Goal: Task Accomplishment & Management: Manage account settings

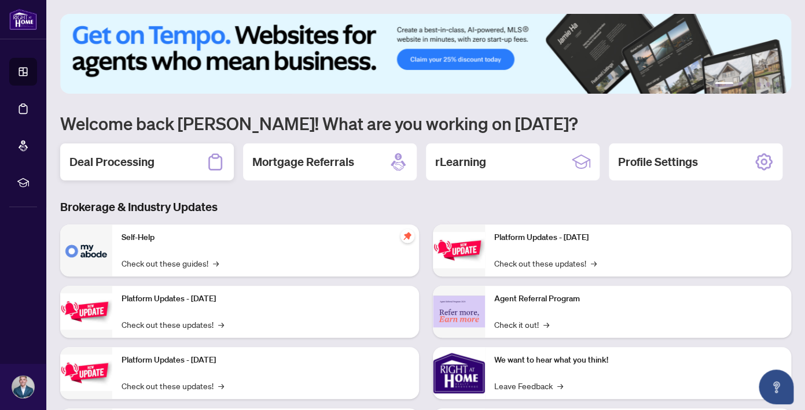
click at [129, 166] on h2 "Deal Processing" at bounding box center [111, 162] width 85 height 16
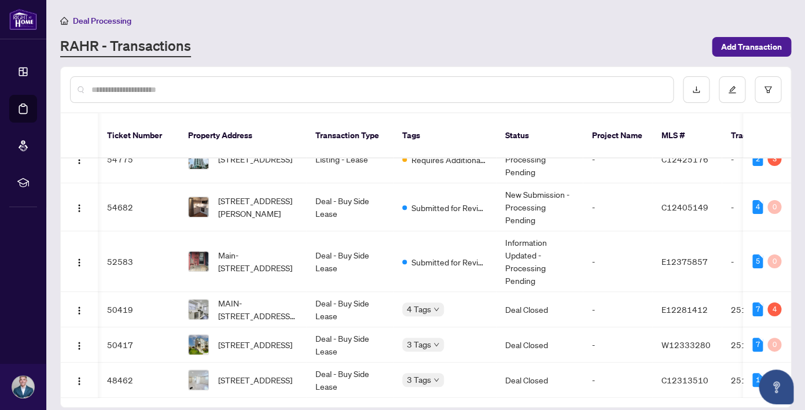
scroll to position [0, 2]
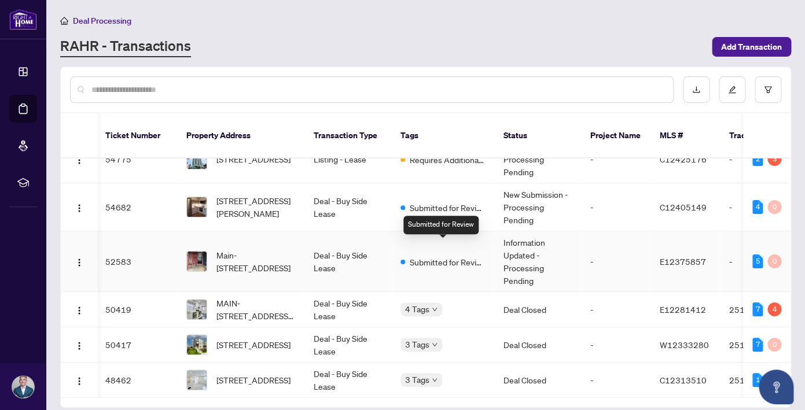
click at [444, 256] on span "Submitted for Review" at bounding box center [446, 262] width 75 height 13
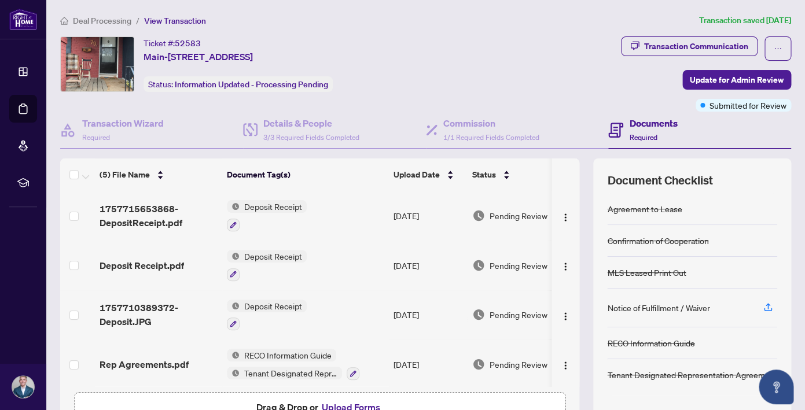
click at [110, 20] on span "Deal Processing" at bounding box center [102, 21] width 58 height 10
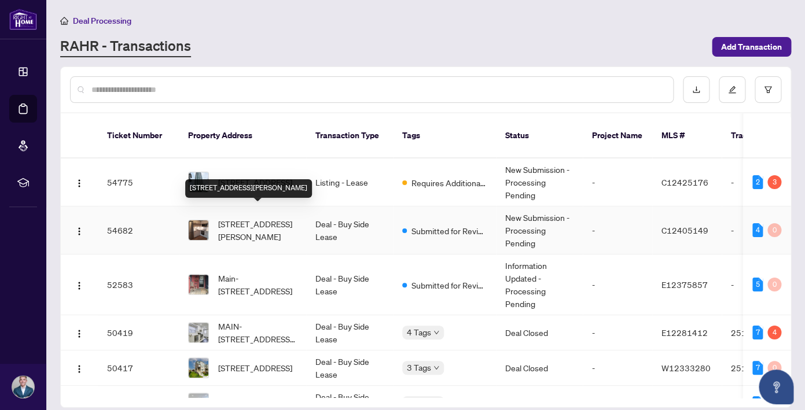
click at [277, 217] on span "[STREET_ADDRESS][PERSON_NAME]" at bounding box center [257, 229] width 79 height 25
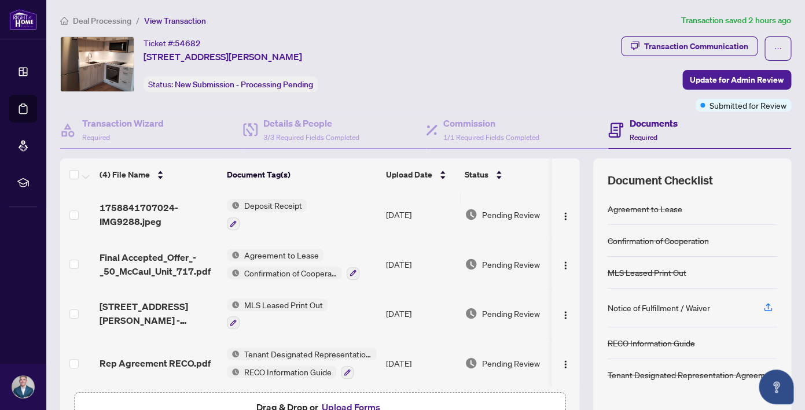
click at [102, 21] on span "Deal Processing" at bounding box center [102, 21] width 58 height 10
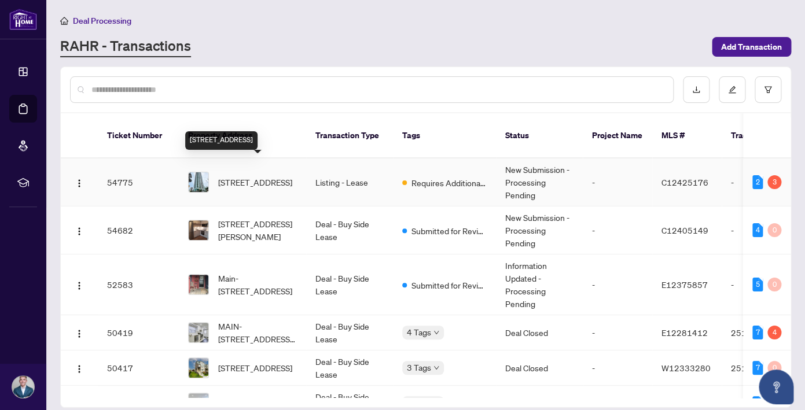
click at [237, 176] on span "[STREET_ADDRESS]" at bounding box center [255, 182] width 74 height 13
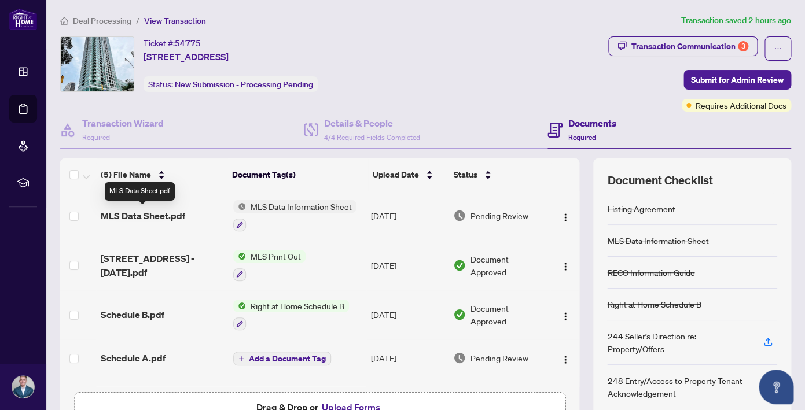
click at [166, 210] on span "MLS Data Sheet.pdf" at bounding box center [143, 216] width 84 height 14
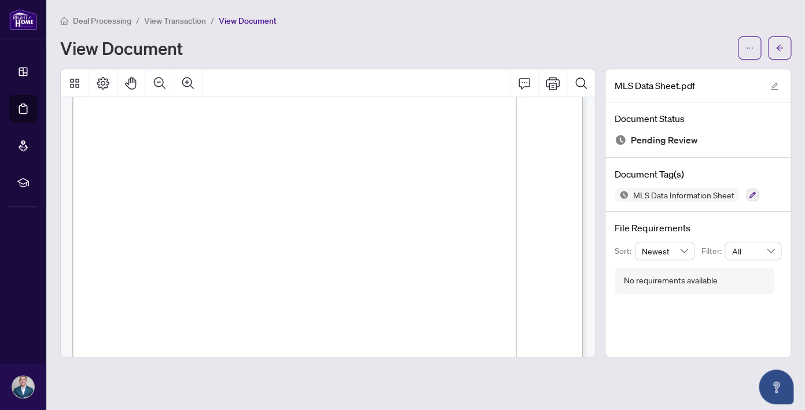
scroll to position [466, 0]
click at [778, 49] on icon "arrow-left" at bounding box center [779, 48] width 7 height 6
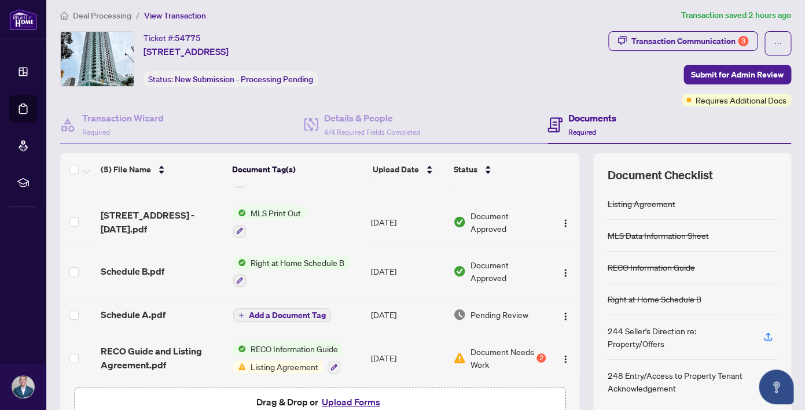
scroll to position [2, 0]
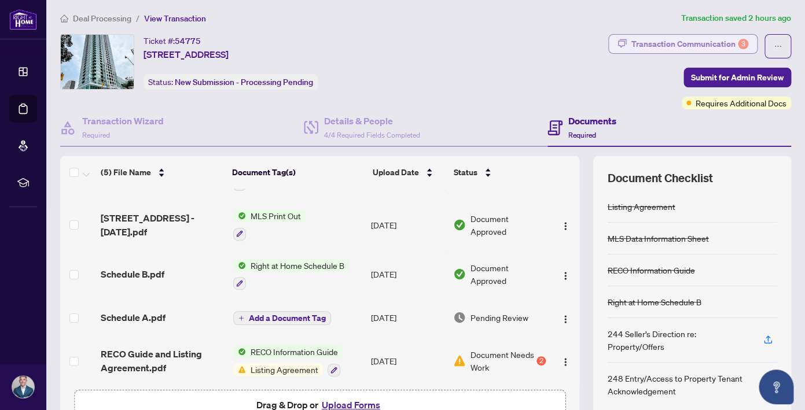
click at [721, 45] on div "Transaction Communication 3" at bounding box center [689, 44] width 117 height 19
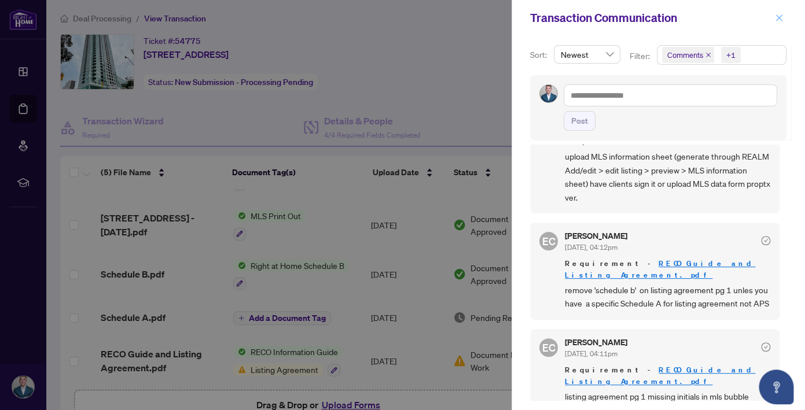
click at [781, 20] on icon "close" at bounding box center [778, 18] width 8 height 8
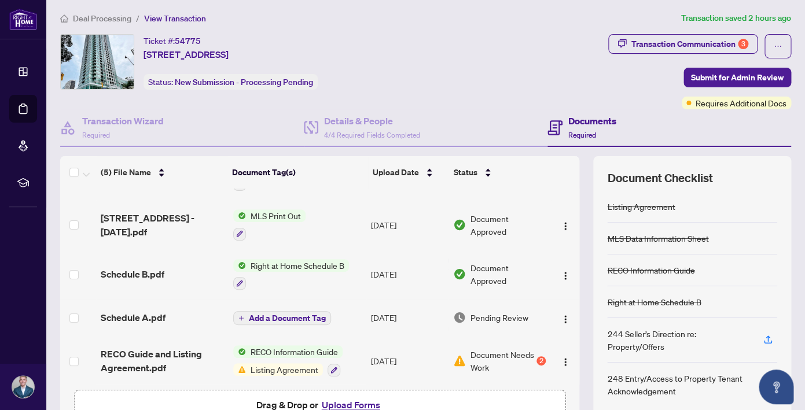
click at [86, 18] on span "Deal Processing" at bounding box center [102, 18] width 58 height 10
